Goal: Task Accomplishment & Management: Use online tool/utility

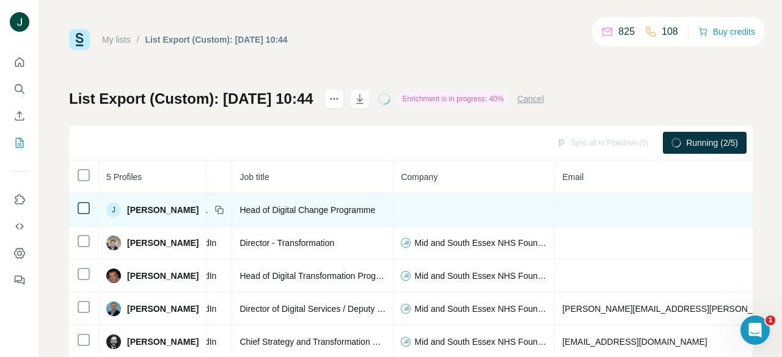
drag, startPoint x: 408, startPoint y: 218, endPoint x: 501, endPoint y: 218, distance: 93.5
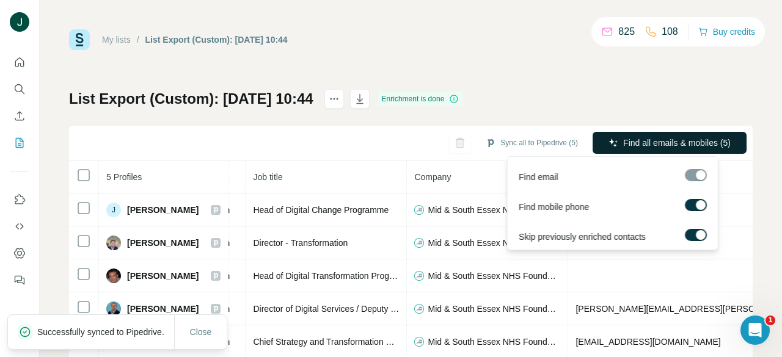
click at [663, 145] on span "Find all emails & mobiles (5)" at bounding box center [677, 143] width 108 height 12
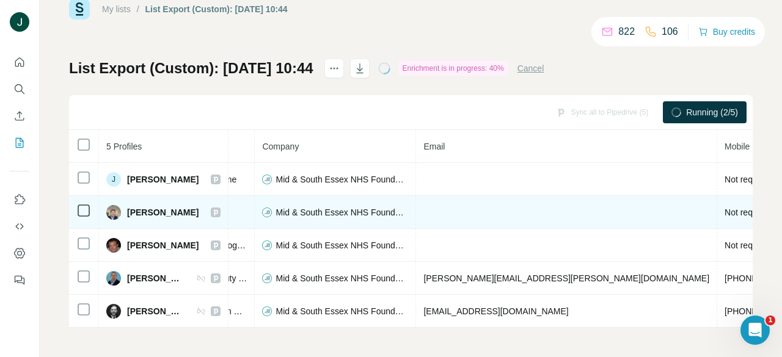
scroll to position [0, 221]
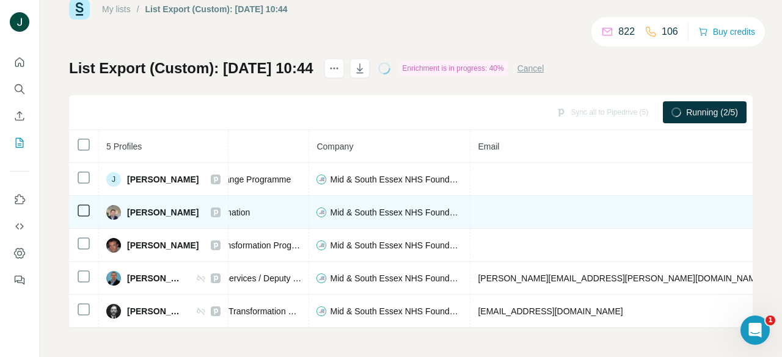
drag, startPoint x: 522, startPoint y: 203, endPoint x: 370, endPoint y: 202, distance: 151.6
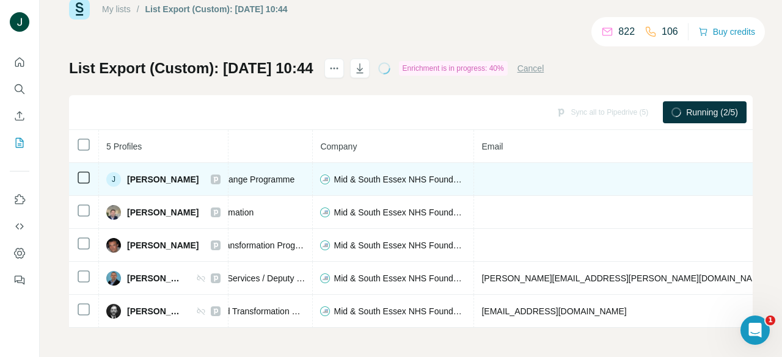
drag, startPoint x: 576, startPoint y: 172, endPoint x: 646, endPoint y: 172, distance: 70.3
drag, startPoint x: 631, startPoint y: 172, endPoint x: 557, endPoint y: 170, distance: 74.0
click at [557, 171] on tr "J [PERSON_NAME] Searching LinkedIn Head of Digital Change Programme Mid & South…" at bounding box center [475, 179] width 1255 height 33
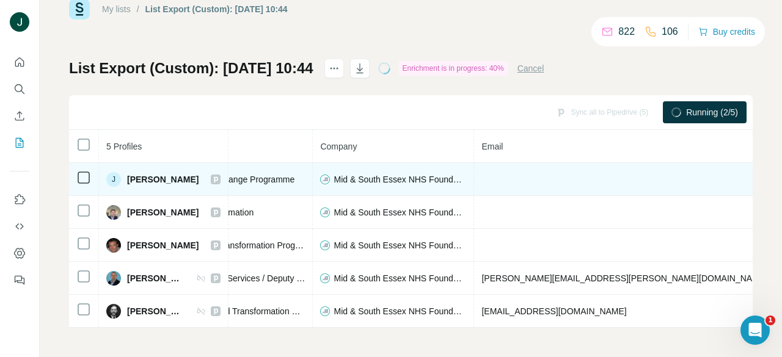
click at [562, 170] on td at bounding box center [624, 179] width 301 height 33
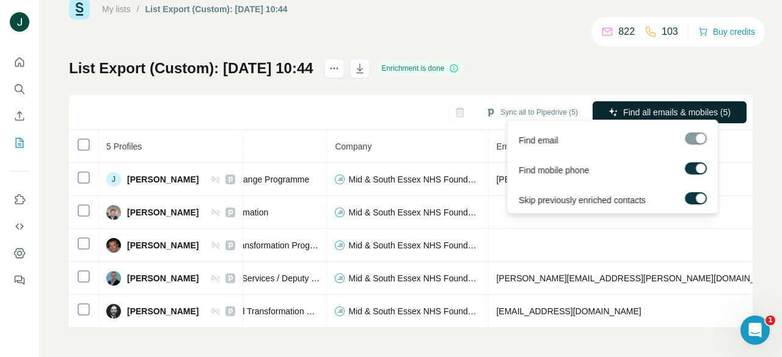
click at [642, 106] on span "Find all emails & mobiles (5)" at bounding box center [677, 112] width 108 height 12
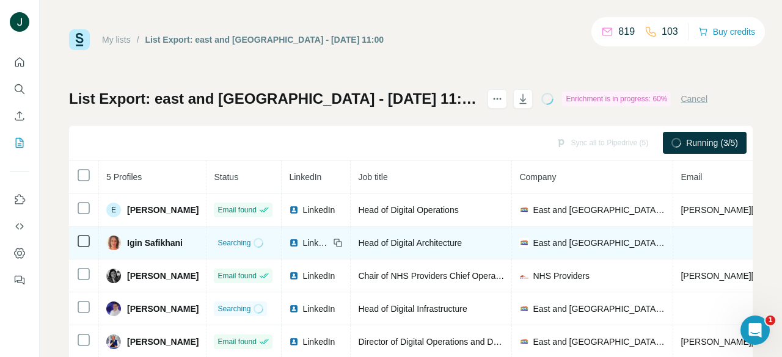
drag, startPoint x: 471, startPoint y: 216, endPoint x: 181, endPoint y: 239, distance: 290.6
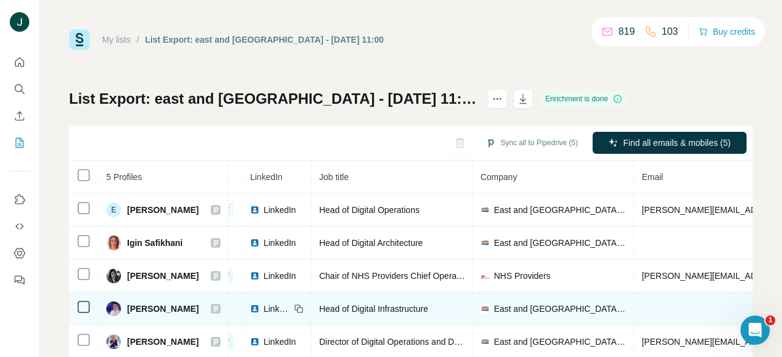
drag, startPoint x: 417, startPoint y: 298, endPoint x: 588, endPoint y: 303, distance: 171.2
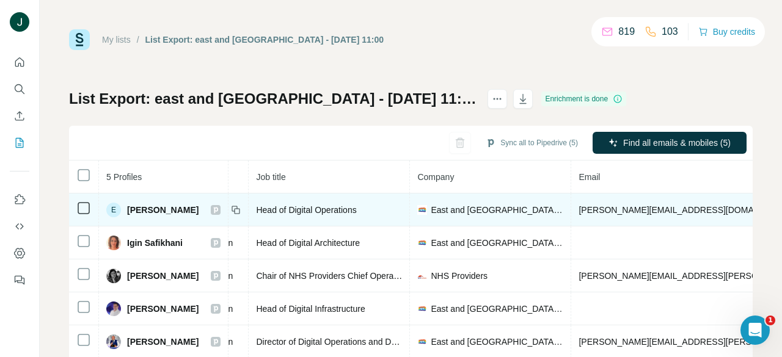
scroll to position [0, 213]
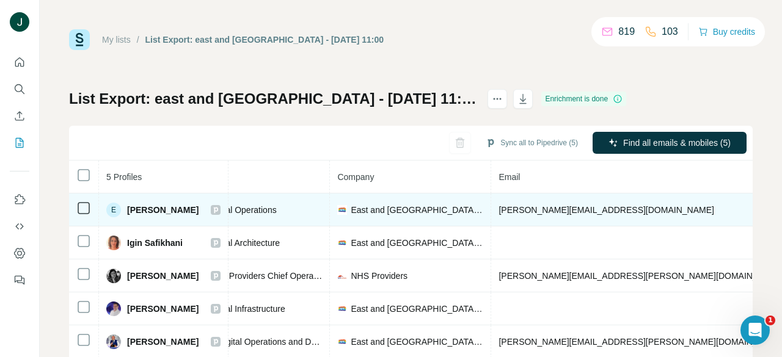
drag, startPoint x: 454, startPoint y: 286, endPoint x: 628, endPoint y: 207, distance: 190.6
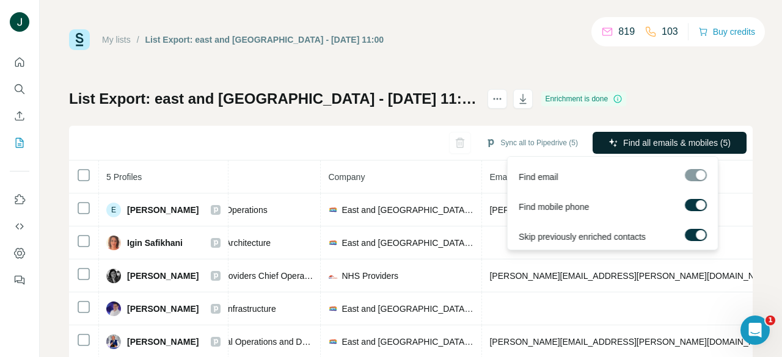
click at [634, 154] on div "Find all emails & mobiles (5)" at bounding box center [670, 144] width 154 height 24
click at [633, 142] on span "Find all emails & mobiles (5)" at bounding box center [677, 143] width 108 height 12
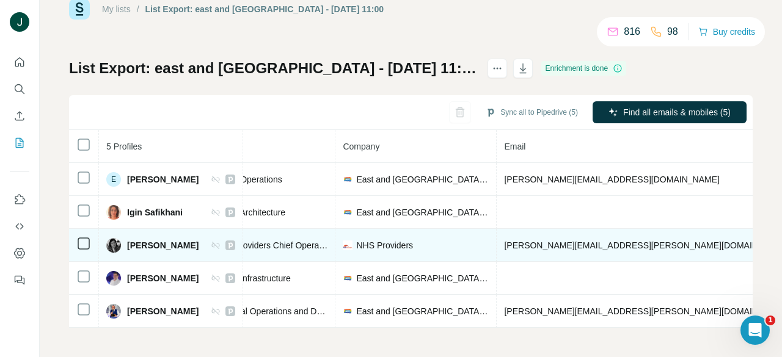
scroll to position [37, 0]
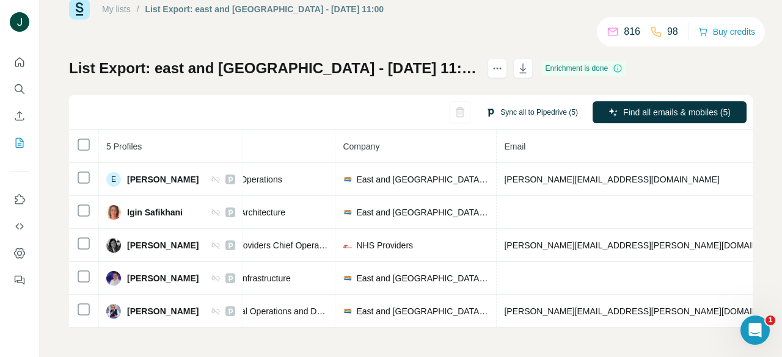
click at [526, 109] on button "Sync all to Pipedrive (5)" at bounding box center [531, 112] width 109 height 18
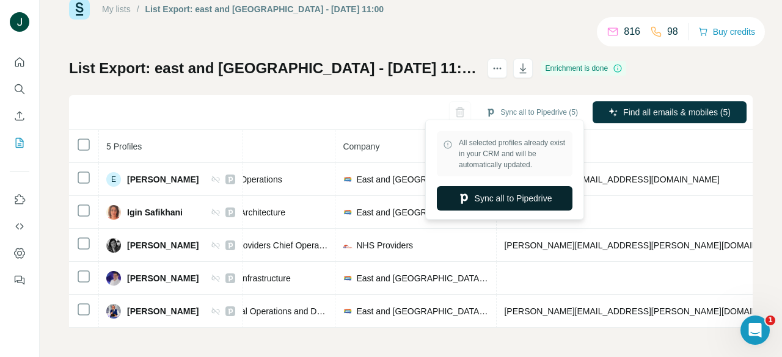
click at [503, 194] on button "Sync all to Pipedrive" at bounding box center [505, 198] width 136 height 24
